Goal: Navigation & Orientation: Find specific page/section

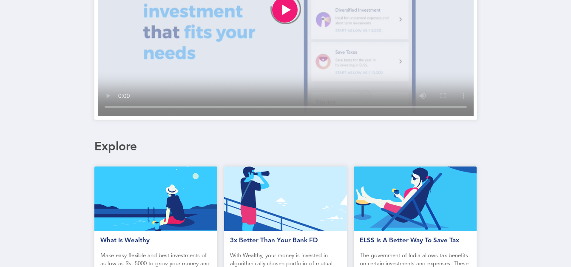
scroll to position [398, 0]
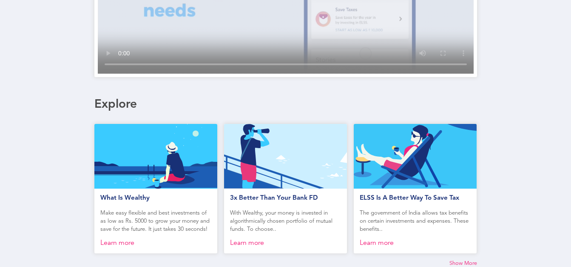
drag, startPoint x: 471, startPoint y: 262, endPoint x: 453, endPoint y: 252, distance: 20.2
click at [471, 262] on span "Show More" at bounding box center [463, 263] width 28 height 7
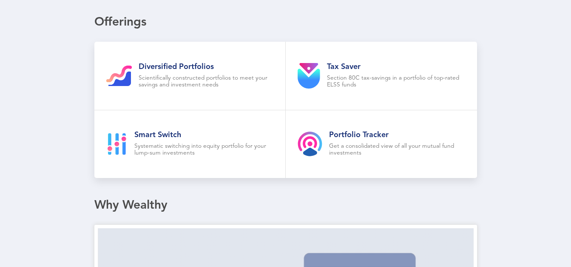
scroll to position [0, 0]
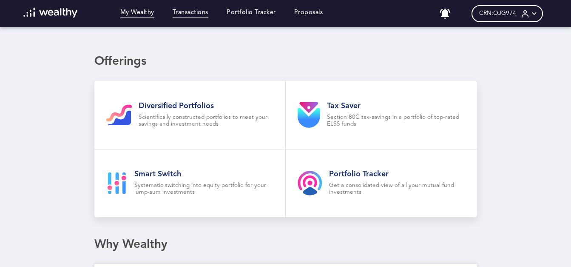
click at [197, 14] on link "Transactions" at bounding box center [191, 13] width 36 height 9
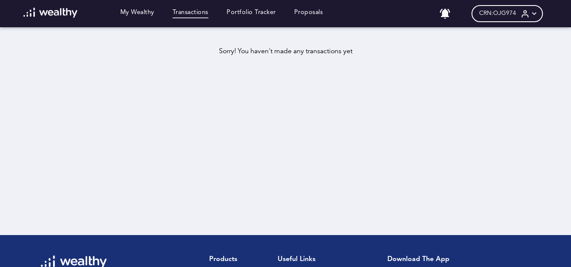
click at [539, 14] on icon at bounding box center [534, 13] width 9 height 9
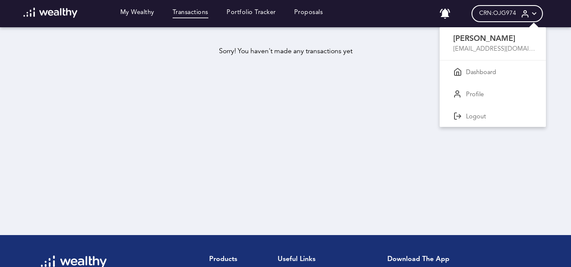
click at [408, 16] on div at bounding box center [285, 133] width 571 height 267
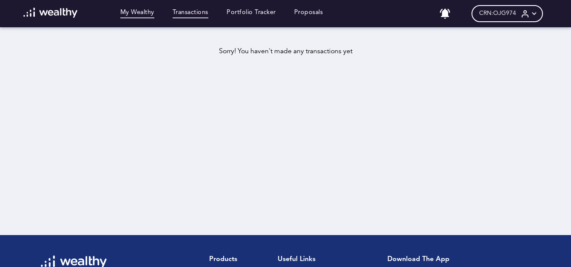
click at [142, 12] on link "My Wealthy" at bounding box center [137, 13] width 34 height 9
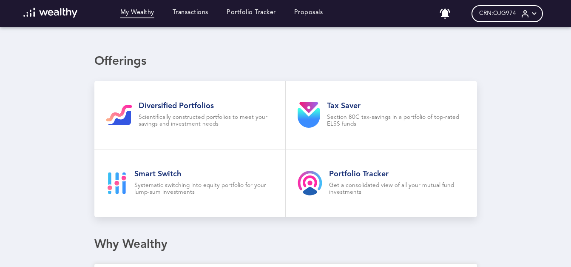
click at [539, 15] on icon at bounding box center [534, 13] width 9 height 9
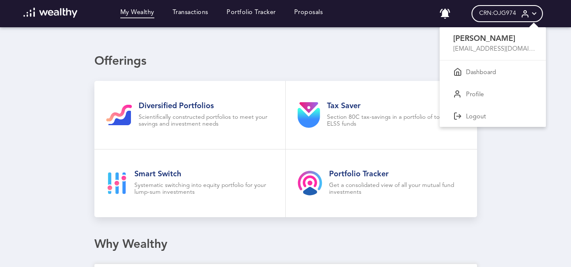
click at [316, 13] on div at bounding box center [285, 133] width 571 height 267
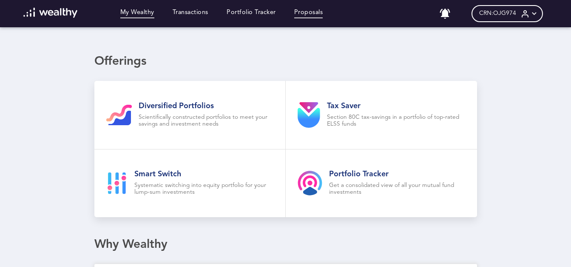
click at [316, 13] on link "Proposals" at bounding box center [308, 13] width 29 height 9
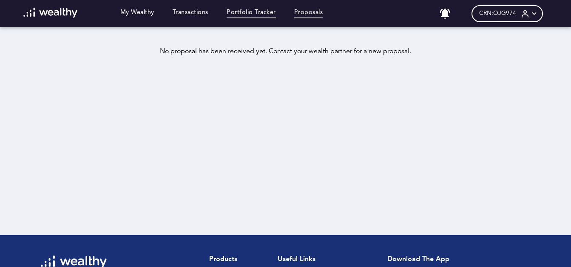
click at [265, 13] on link "Portfolio Tracker" at bounding box center [251, 13] width 49 height 9
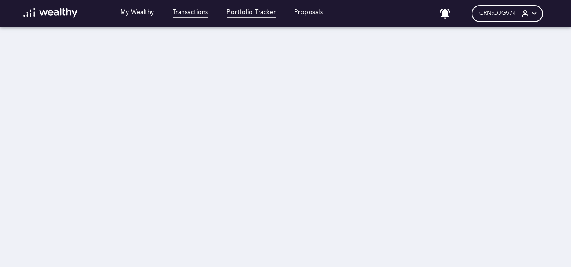
click at [189, 10] on link "Transactions" at bounding box center [191, 13] width 36 height 9
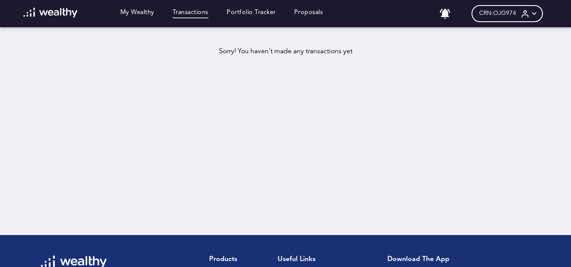
click at [57, 11] on img at bounding box center [50, 13] width 54 height 10
